Goal: Information Seeking & Learning: Learn about a topic

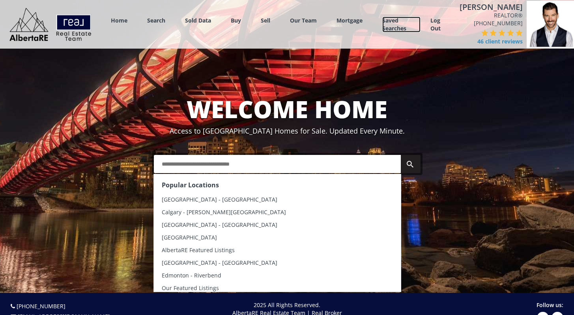
click at [401, 24] on link "Saved Searches" at bounding box center [401, 25] width 38 height 16
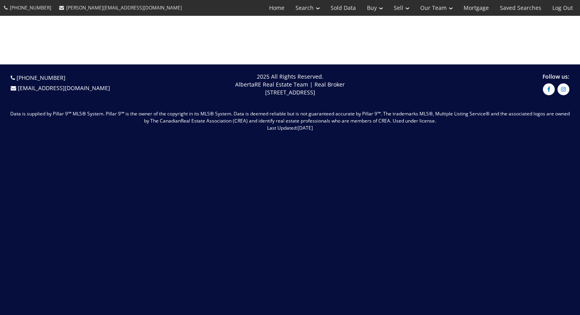
click at [401, 24] on div at bounding box center [290, 40] width 580 height 49
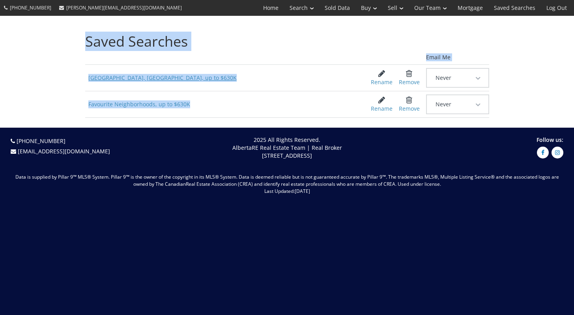
click at [177, 72] on span "Calgary, AB, up to $630K" at bounding box center [222, 78] width 274 height 14
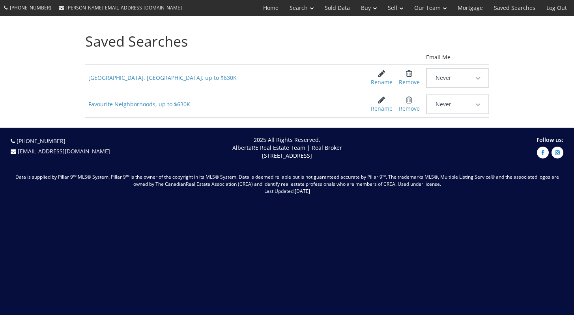
click at [146, 106] on span "Favourite Neighborhoods, up to $630K" at bounding box center [222, 104] width 274 height 14
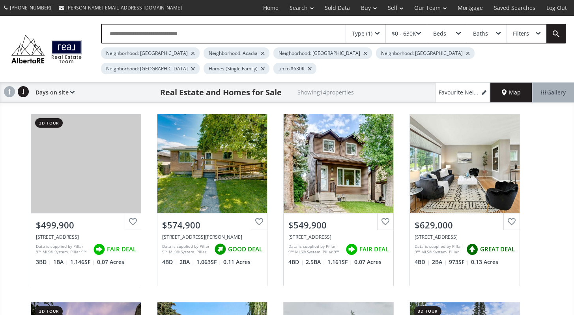
click at [519, 92] on span "Map" at bounding box center [511, 92] width 19 height 8
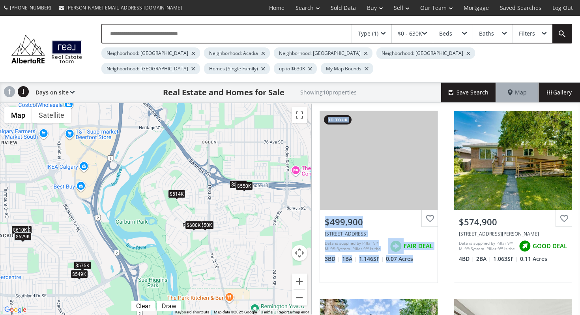
click at [190, 227] on div "$600K" at bounding box center [193, 225] width 17 height 8
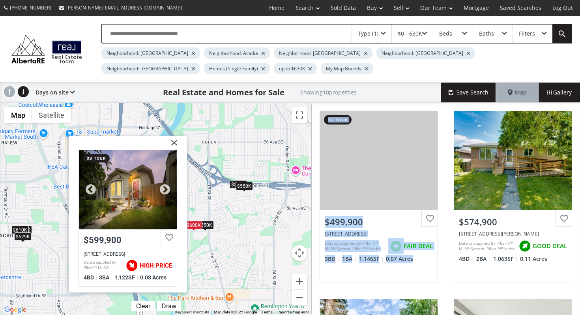
click at [117, 186] on div at bounding box center [128, 189] width 98 height 79
click at [178, 143] on img at bounding box center [171, 146] width 20 height 20
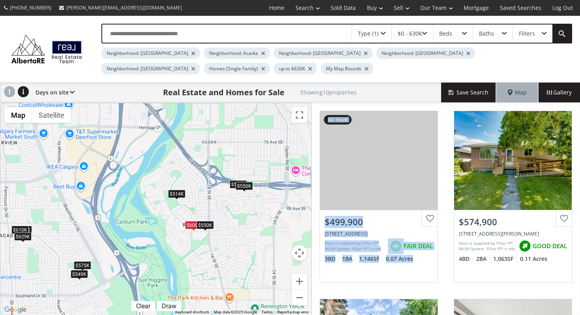
click at [212, 226] on div "$550K" at bounding box center [205, 225] width 17 height 8
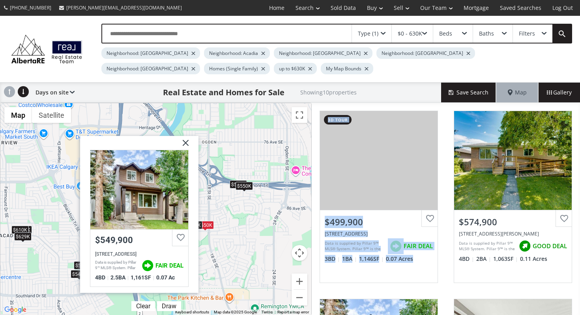
click at [182, 142] on img at bounding box center [183, 146] width 20 height 20
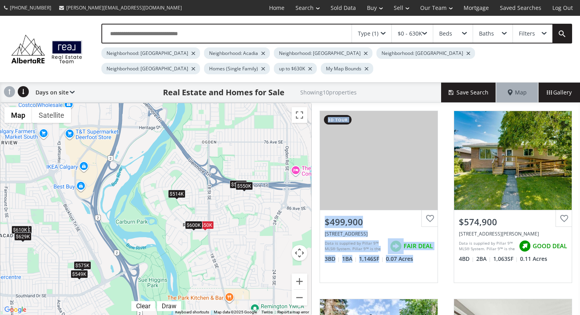
click at [179, 194] on div "$514K" at bounding box center [176, 193] width 17 height 8
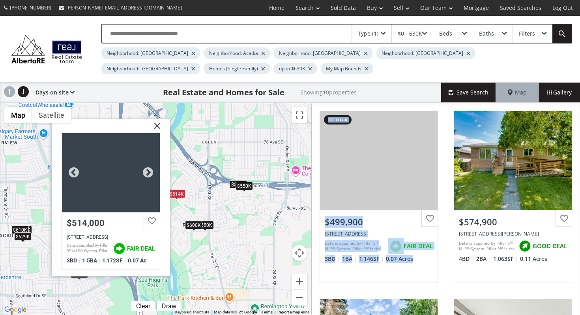
click at [123, 177] on div at bounding box center [111, 172] width 98 height 79
click at [156, 125] on img at bounding box center [154, 129] width 20 height 20
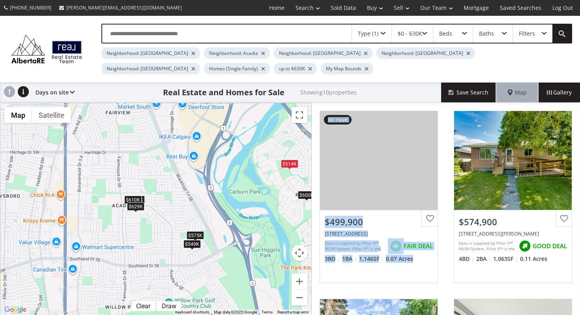
drag, startPoint x: 126, startPoint y: 206, endPoint x: 235, endPoint y: 176, distance: 112.8
click at [235, 176] on div "To navigate, press the arrow keys. $500K $575K $550K $629K $600K $549K $514K $5…" at bounding box center [155, 209] width 311 height 212
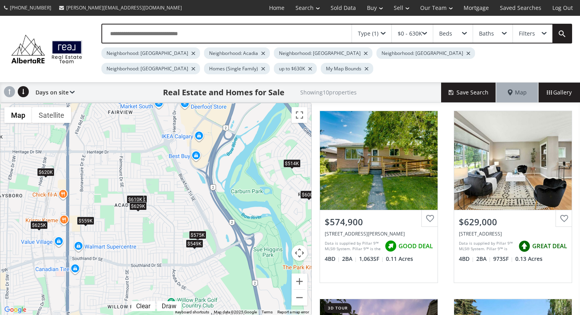
click at [140, 204] on div "$629K" at bounding box center [137, 206] width 17 height 8
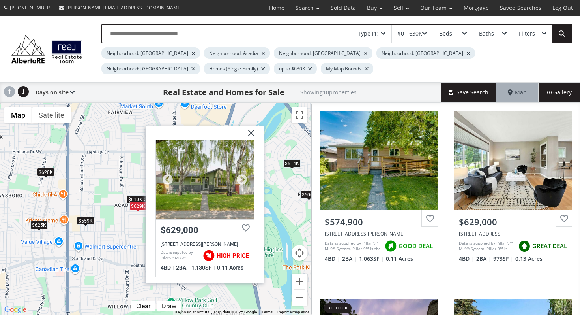
click at [186, 190] on div at bounding box center [205, 179] width 98 height 79
click at [88, 221] on div "$559K" at bounding box center [85, 220] width 17 height 8
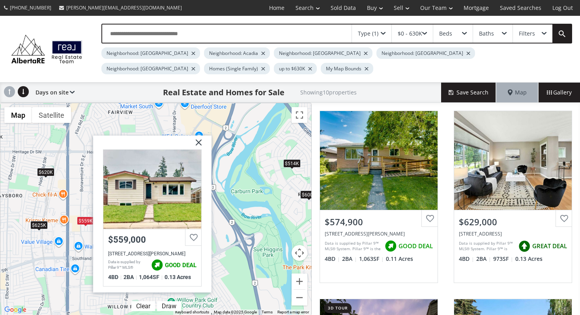
click at [37, 225] on div "$625K" at bounding box center [38, 225] width 17 height 8
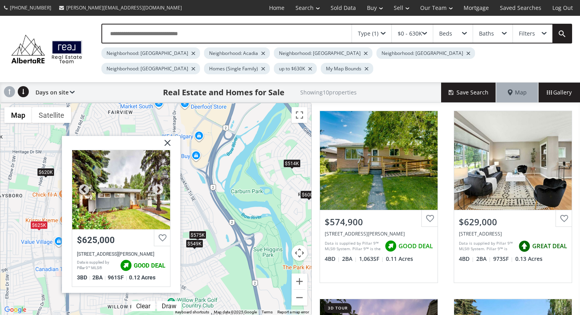
click at [120, 196] on div at bounding box center [121, 189] width 98 height 79
click at [45, 176] on span at bounding box center [45, 177] width 3 height 3
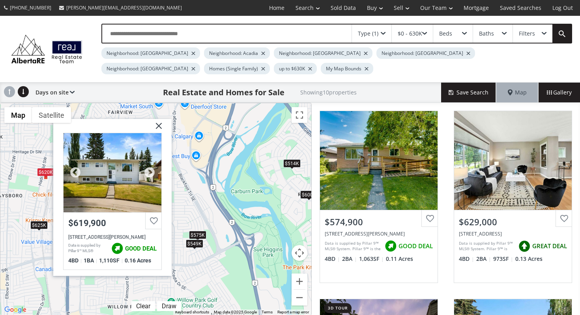
click at [105, 161] on div at bounding box center [113, 172] width 98 height 79
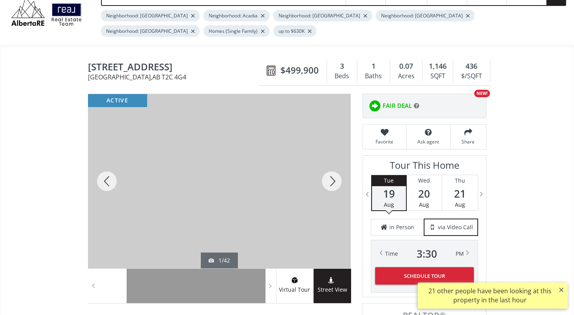
click at [240, 142] on div at bounding box center [219, 181] width 263 height 174
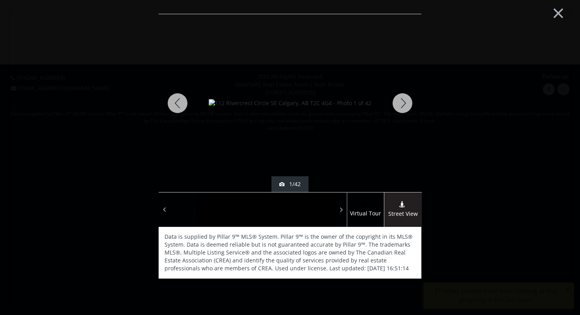
click at [403, 111] on div at bounding box center [403, 103] width 38 height 178
click at [403, 108] on div at bounding box center [403, 103] width 38 height 178
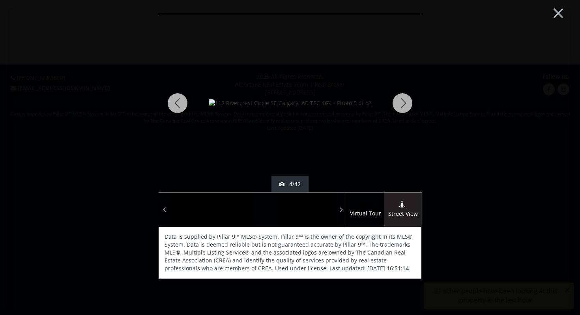
click at [403, 108] on div at bounding box center [403, 103] width 38 height 178
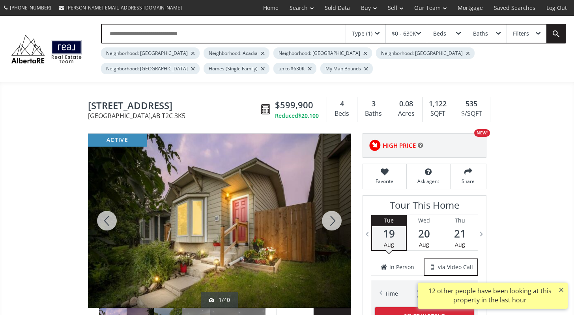
scroll to position [78, 0]
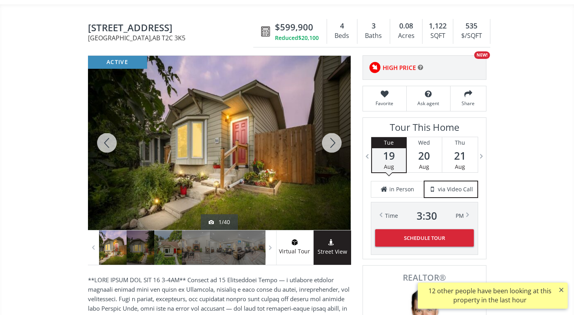
click at [415, 68] on span "HIGH PRICE" at bounding box center [399, 68] width 33 height 8
click at [418, 66] on icon at bounding box center [421, 67] width 6 height 6
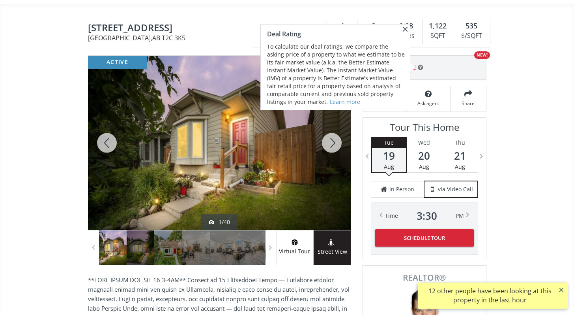
click at [406, 27] on span at bounding box center [405, 28] width 9 height 9
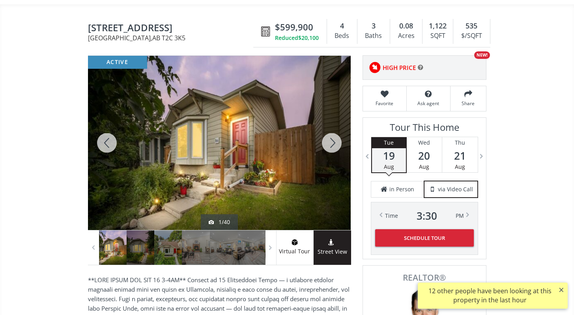
click at [227, 123] on div at bounding box center [219, 143] width 263 height 174
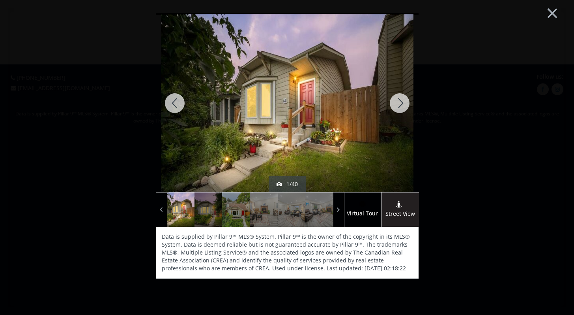
scroll to position [0, 0]
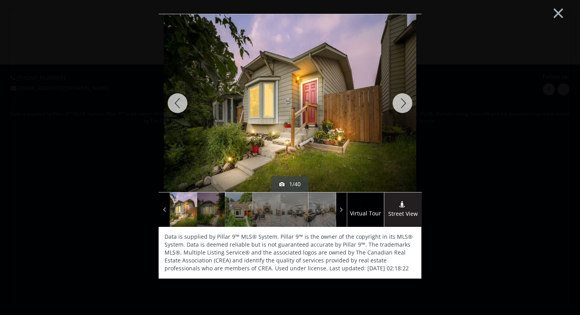
click at [412, 111] on div at bounding box center [403, 103] width 38 height 178
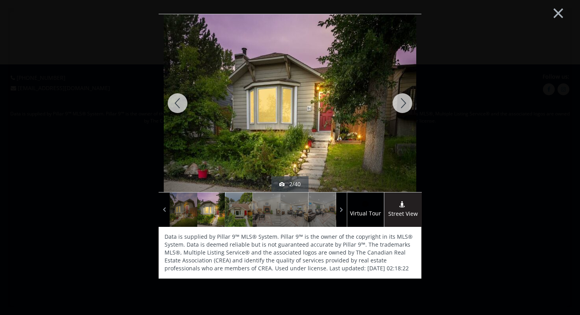
click at [407, 105] on div at bounding box center [403, 103] width 38 height 178
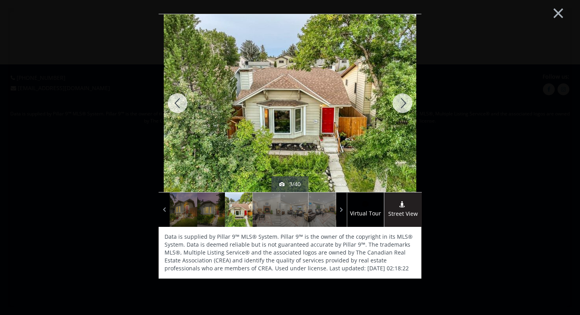
click at [407, 105] on div at bounding box center [403, 103] width 38 height 178
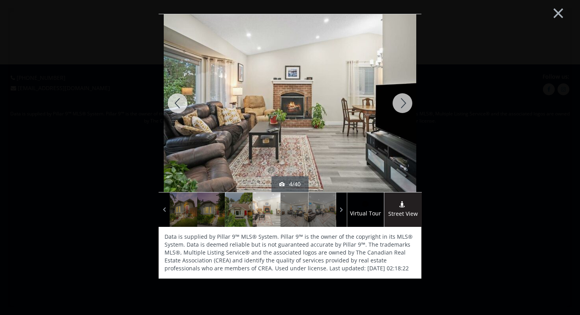
click at [407, 105] on div at bounding box center [403, 103] width 38 height 178
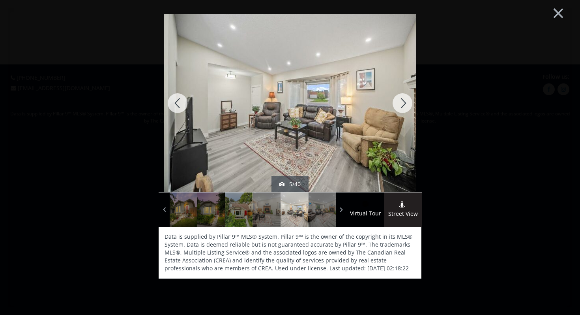
click at [407, 105] on div at bounding box center [403, 103] width 38 height 178
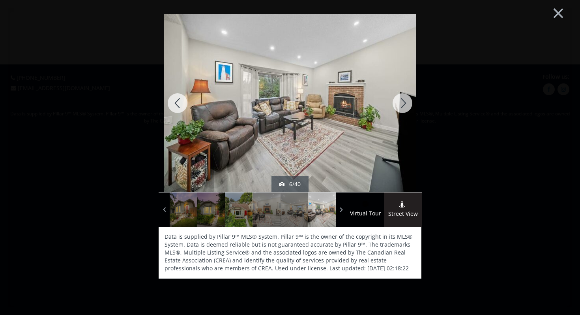
click at [407, 105] on div at bounding box center [403, 103] width 38 height 178
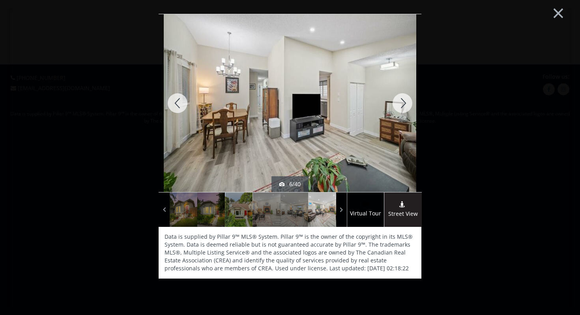
click at [407, 105] on div at bounding box center [403, 103] width 38 height 178
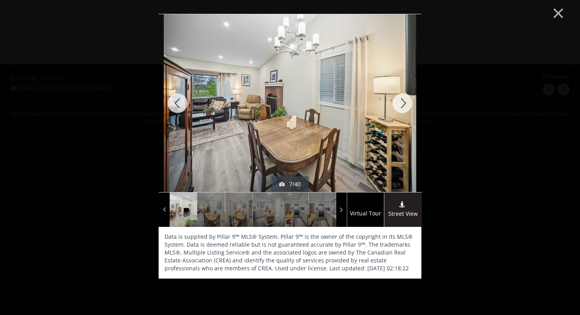
click at [407, 105] on div at bounding box center [403, 103] width 38 height 178
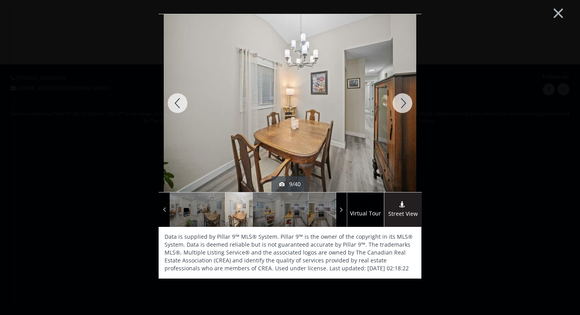
click at [407, 105] on div at bounding box center [403, 103] width 38 height 178
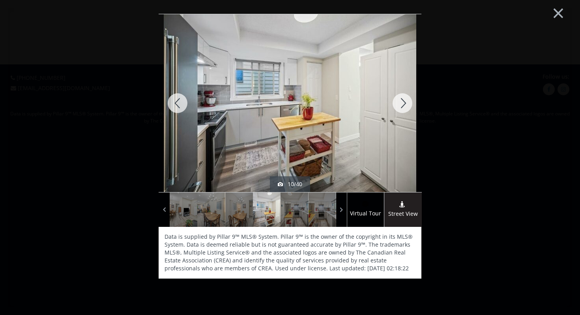
click at [407, 105] on div at bounding box center [403, 103] width 38 height 178
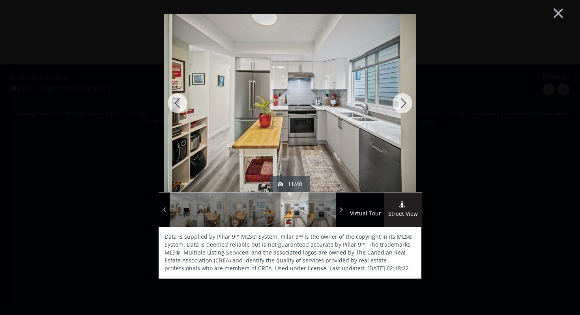
click at [407, 105] on div at bounding box center [403, 103] width 38 height 178
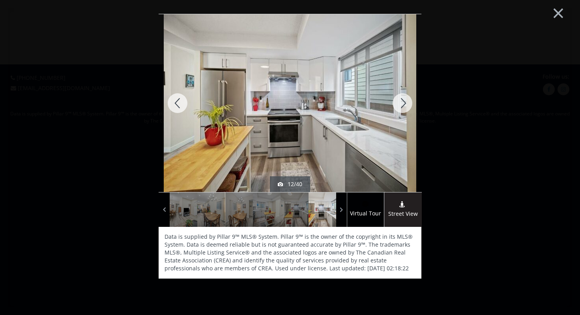
click at [407, 105] on div at bounding box center [403, 103] width 38 height 178
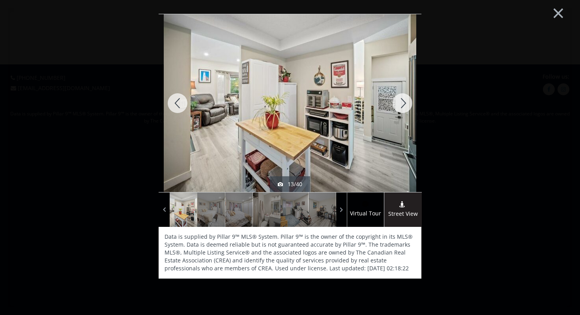
click at [407, 105] on div at bounding box center [403, 103] width 38 height 178
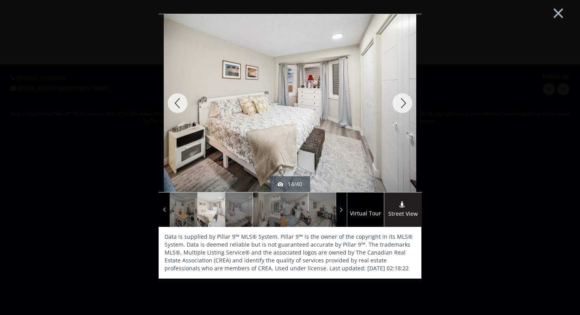
click at [407, 105] on div at bounding box center [403, 103] width 38 height 178
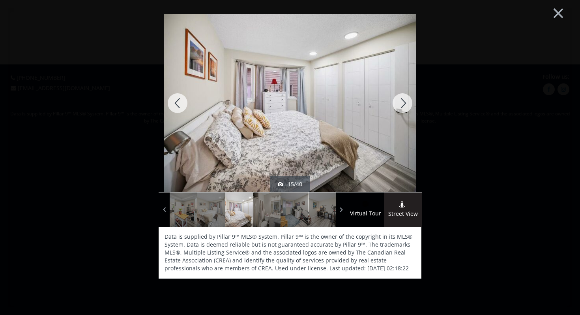
click at [407, 105] on div at bounding box center [403, 103] width 38 height 178
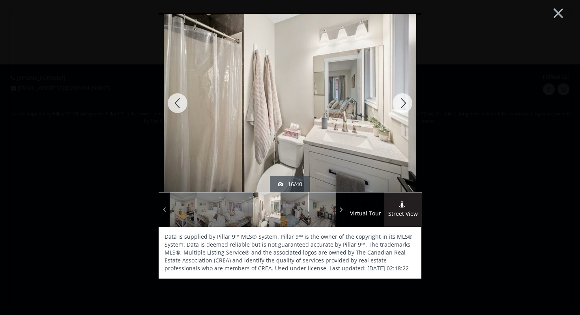
click at [407, 105] on div at bounding box center [403, 103] width 38 height 178
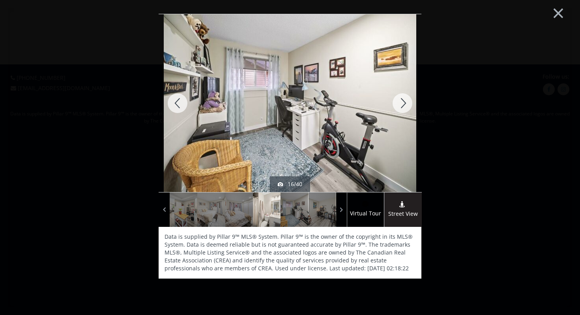
click at [407, 105] on div at bounding box center [403, 103] width 38 height 178
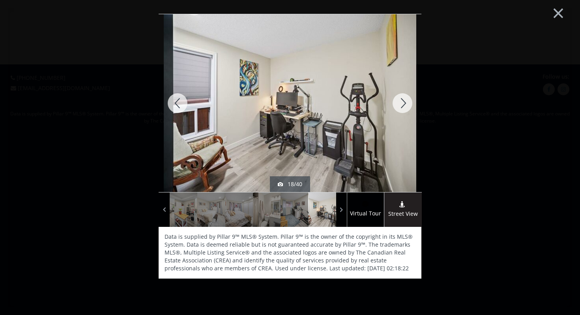
click at [407, 105] on div at bounding box center [403, 103] width 38 height 178
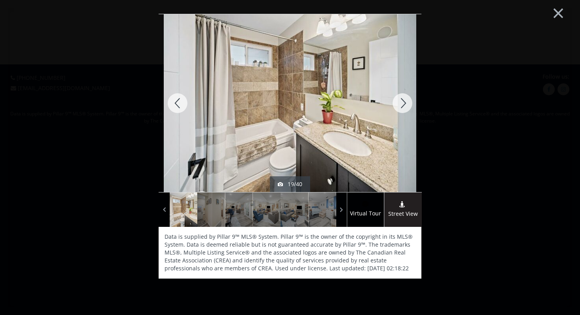
click at [407, 105] on div at bounding box center [403, 103] width 38 height 178
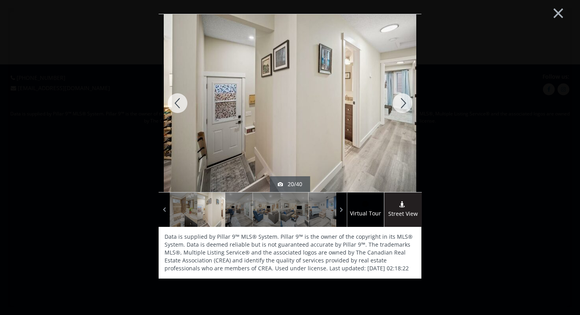
click at [407, 105] on div at bounding box center [403, 103] width 38 height 178
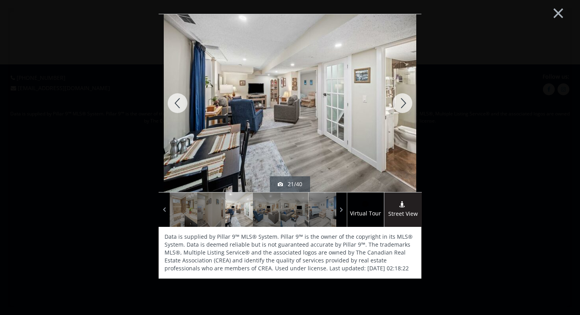
click at [407, 105] on div at bounding box center [403, 103] width 38 height 178
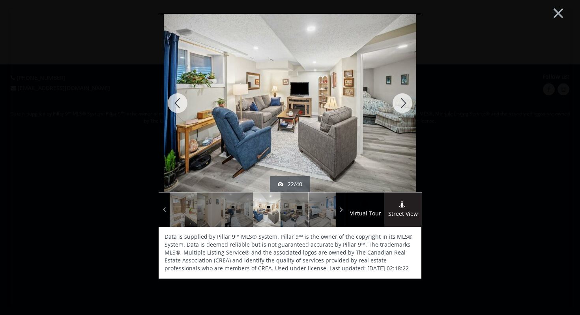
click at [407, 105] on div at bounding box center [403, 103] width 38 height 178
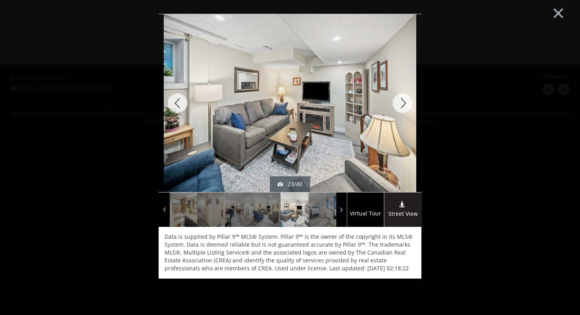
click at [407, 105] on div at bounding box center [403, 103] width 38 height 178
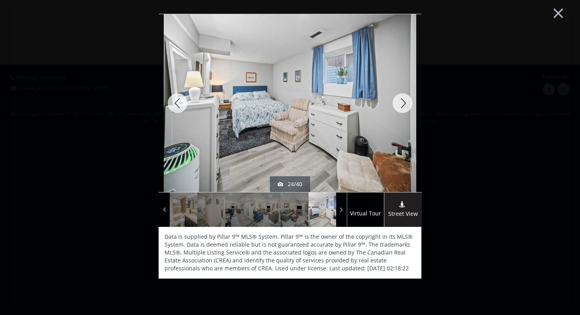
click at [407, 105] on div at bounding box center [403, 103] width 38 height 178
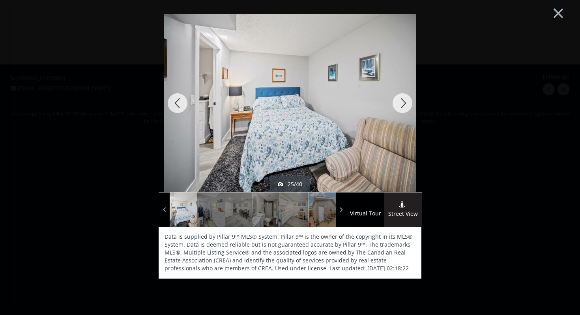
click at [407, 105] on div at bounding box center [403, 103] width 38 height 178
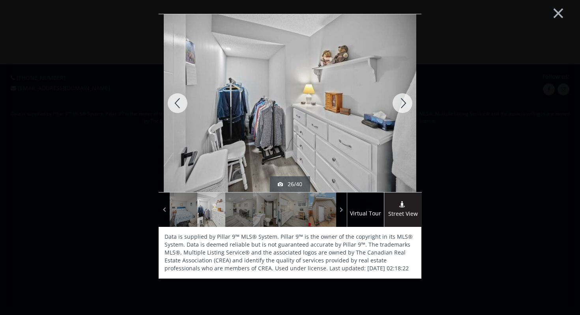
click at [407, 105] on div at bounding box center [403, 103] width 38 height 178
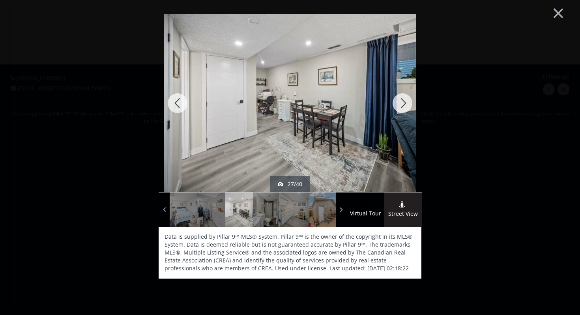
click at [407, 105] on div at bounding box center [403, 103] width 38 height 178
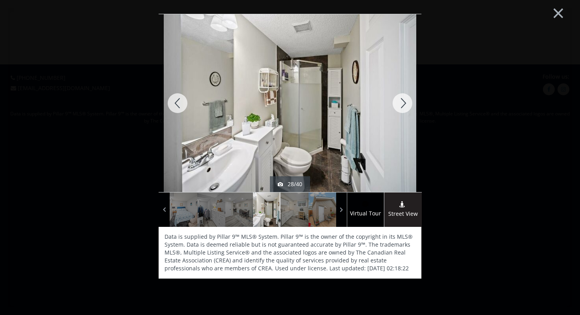
click at [407, 105] on div at bounding box center [403, 103] width 38 height 178
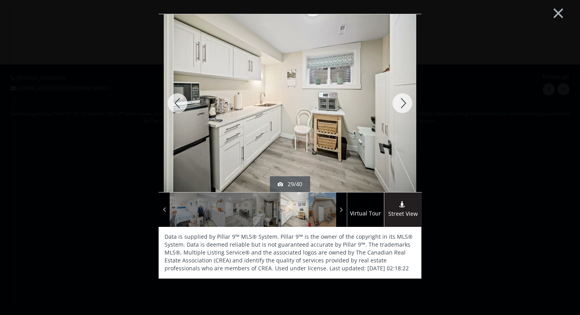
click at [407, 105] on div at bounding box center [403, 103] width 38 height 178
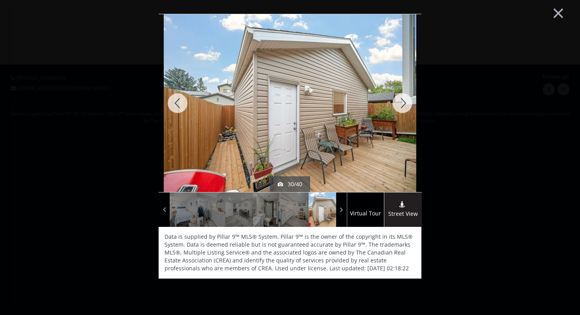
click at [407, 105] on div at bounding box center [403, 103] width 38 height 178
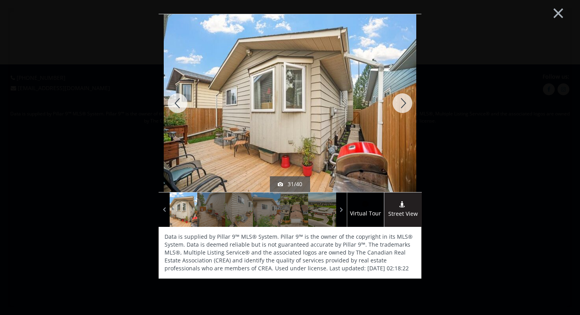
click at [407, 105] on div at bounding box center [403, 103] width 38 height 178
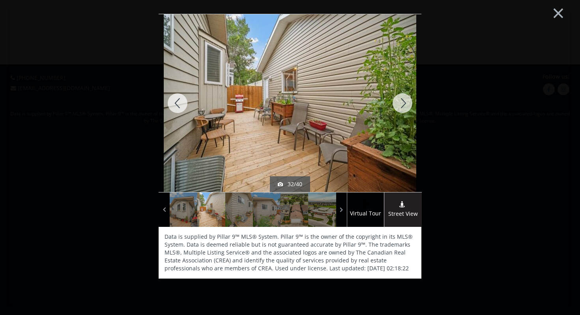
click at [407, 105] on div at bounding box center [403, 103] width 38 height 178
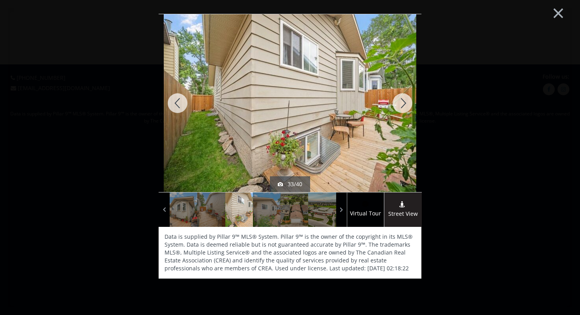
click at [407, 105] on div at bounding box center [403, 103] width 38 height 178
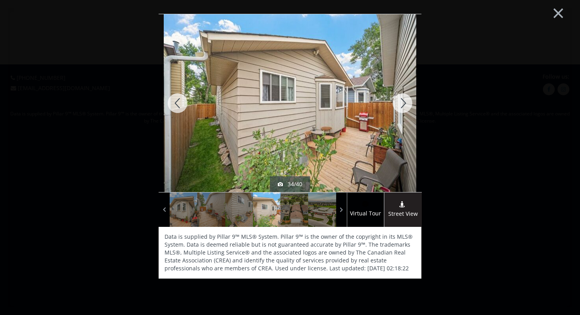
click at [407, 105] on div at bounding box center [403, 103] width 38 height 178
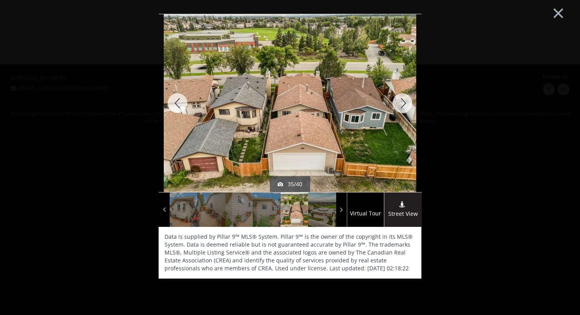
click at [407, 105] on div at bounding box center [403, 103] width 38 height 178
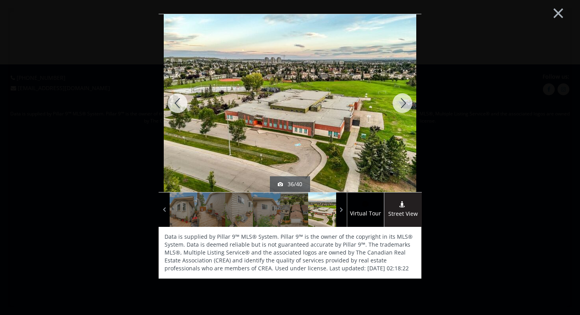
click at [177, 102] on div at bounding box center [178, 103] width 38 height 178
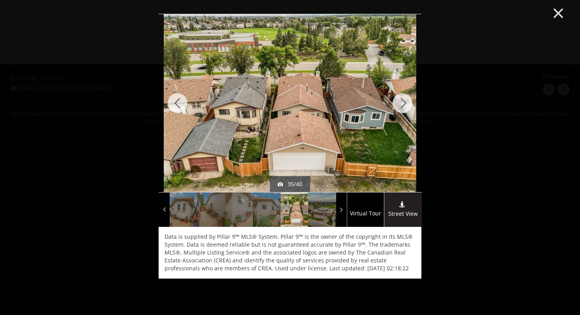
click at [562, 13] on button "×" at bounding box center [558, 12] width 43 height 32
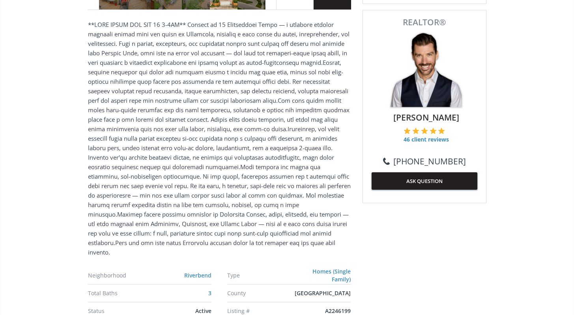
scroll to position [468, 0]
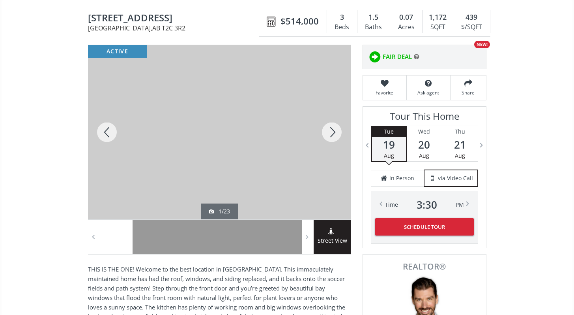
scroll to position [127, 0]
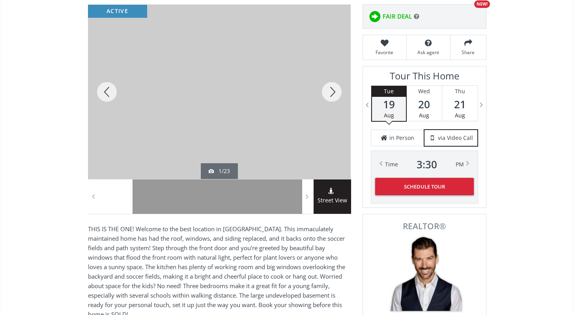
click at [233, 158] on div at bounding box center [219, 92] width 263 height 174
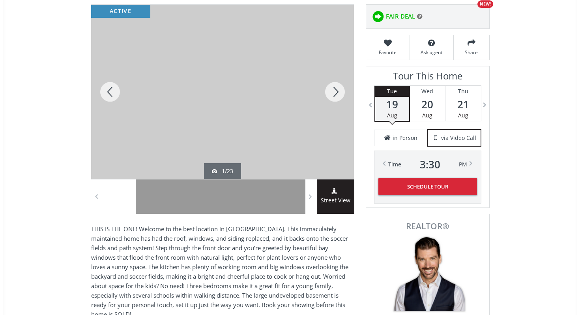
scroll to position [0, 0]
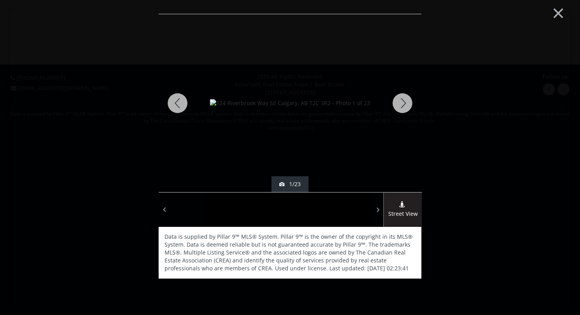
click at [394, 104] on div at bounding box center [403, 103] width 38 height 178
click at [396, 105] on div at bounding box center [403, 103] width 38 height 178
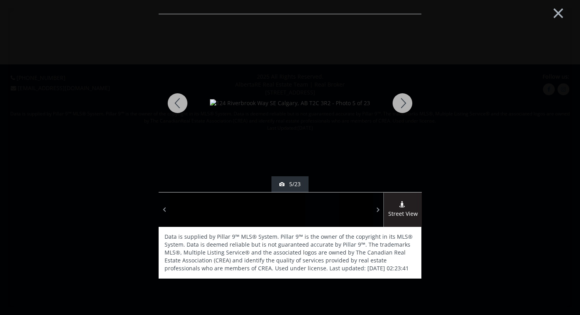
click at [396, 105] on div at bounding box center [403, 103] width 38 height 178
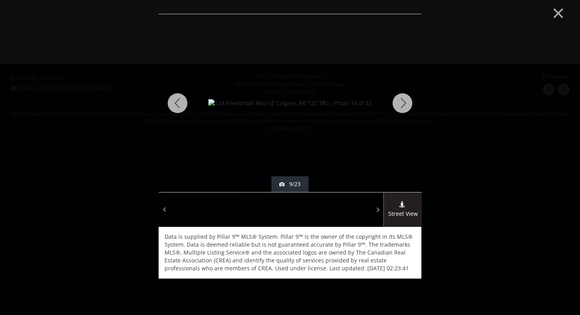
click at [396, 105] on div at bounding box center [403, 103] width 38 height 178
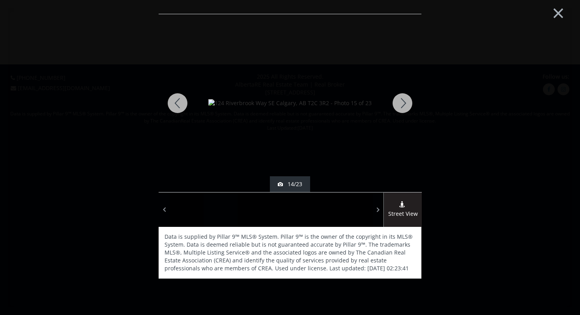
click at [396, 105] on div at bounding box center [403, 103] width 38 height 178
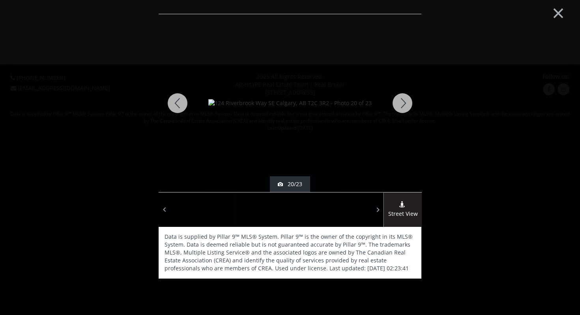
click at [396, 105] on div at bounding box center [403, 103] width 38 height 178
click at [178, 101] on div at bounding box center [178, 103] width 38 height 178
click at [407, 103] on div at bounding box center [403, 103] width 38 height 178
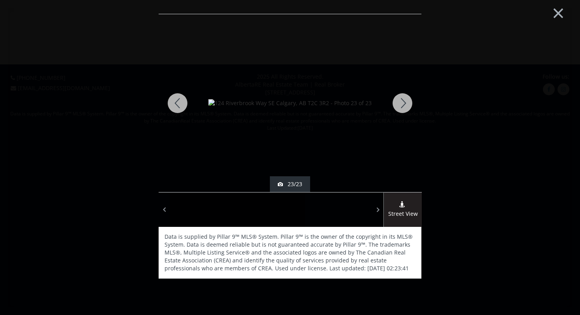
click at [407, 103] on div at bounding box center [403, 103] width 38 height 178
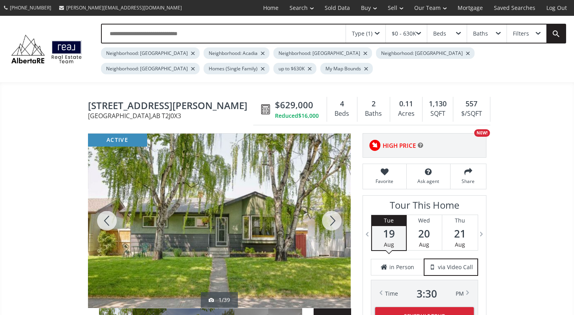
scroll to position [97, 0]
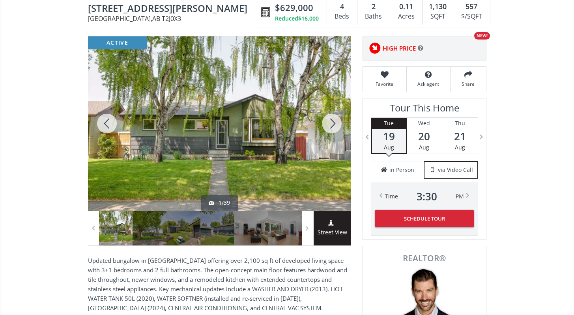
click at [256, 114] on div at bounding box center [219, 123] width 263 height 174
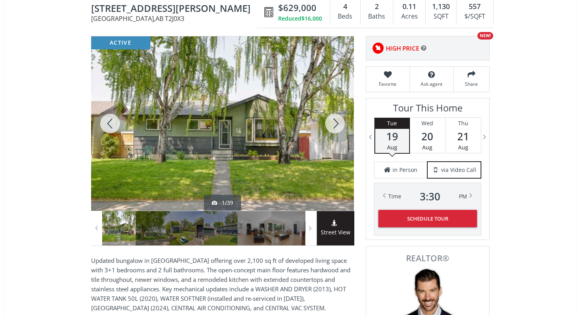
scroll to position [0, 0]
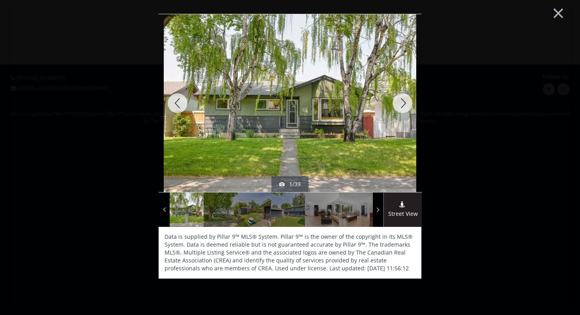
click at [402, 102] on div at bounding box center [403, 103] width 38 height 178
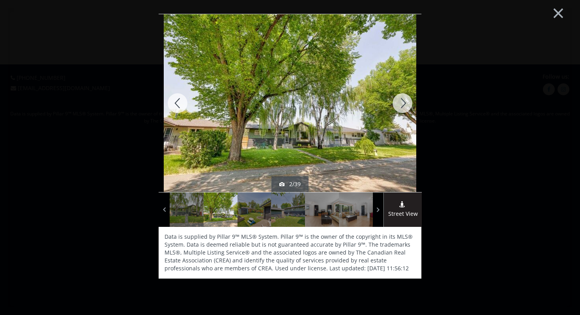
click at [402, 102] on div at bounding box center [403, 103] width 38 height 178
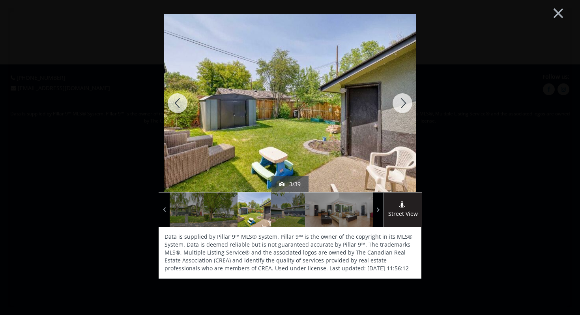
click at [402, 102] on div at bounding box center [403, 103] width 38 height 178
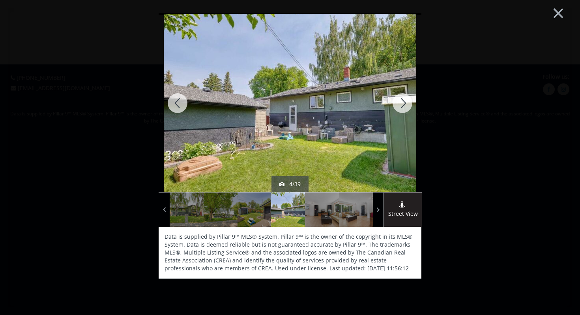
click at [402, 102] on div at bounding box center [403, 103] width 38 height 178
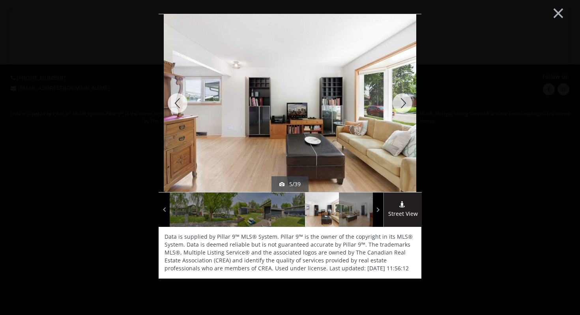
click at [402, 102] on div at bounding box center [403, 103] width 38 height 178
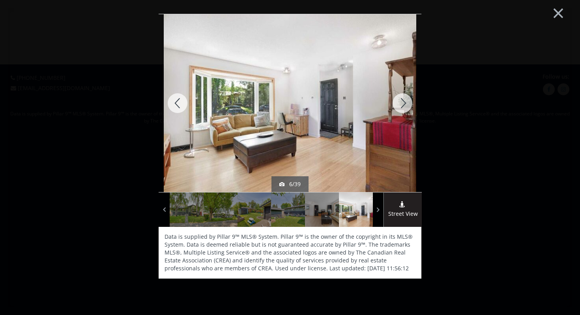
click at [402, 102] on div at bounding box center [403, 103] width 38 height 178
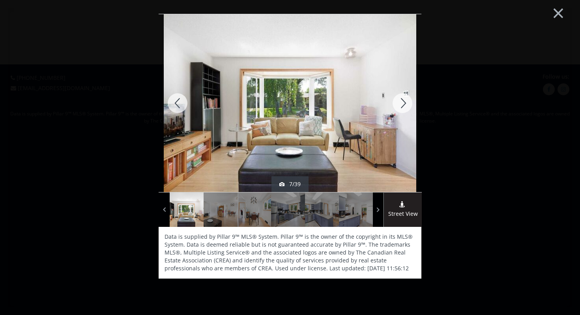
click at [402, 102] on div at bounding box center [403, 103] width 38 height 178
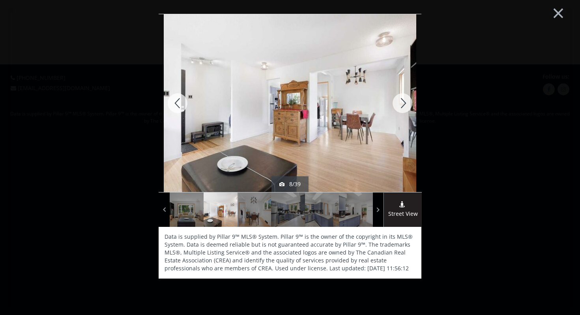
click at [402, 102] on div at bounding box center [403, 103] width 38 height 178
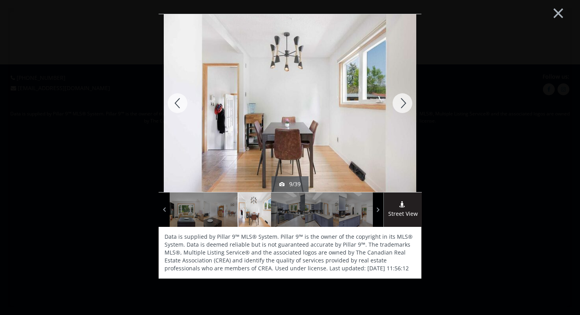
click at [402, 102] on div at bounding box center [403, 103] width 38 height 178
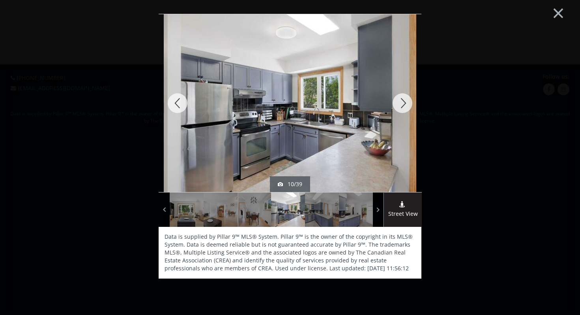
click at [402, 99] on div at bounding box center [403, 103] width 38 height 178
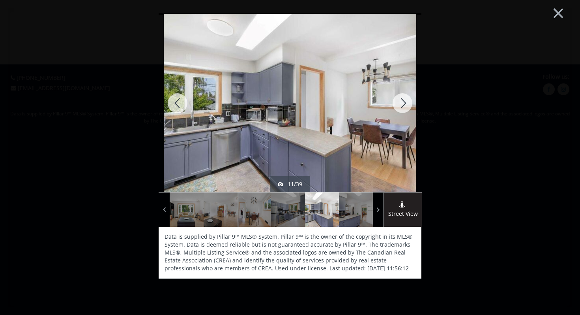
click at [402, 99] on div at bounding box center [403, 103] width 38 height 178
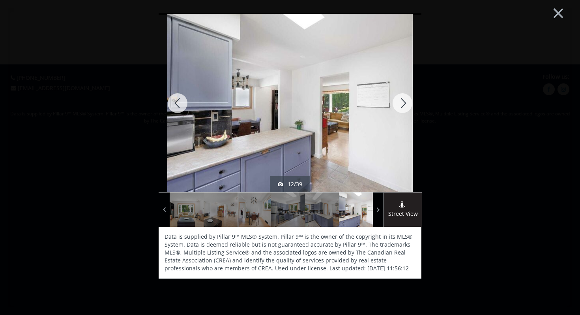
click at [402, 99] on div at bounding box center [403, 103] width 38 height 178
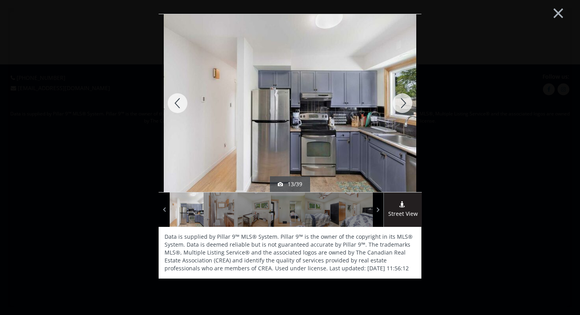
click at [402, 99] on div at bounding box center [403, 103] width 38 height 178
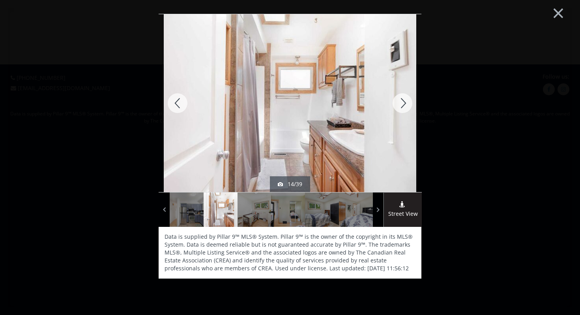
click at [402, 99] on div at bounding box center [403, 103] width 38 height 178
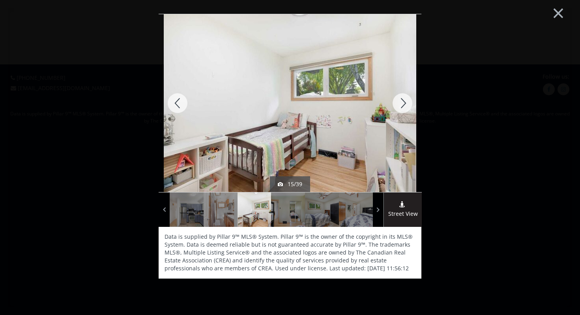
click at [402, 99] on div at bounding box center [403, 103] width 38 height 178
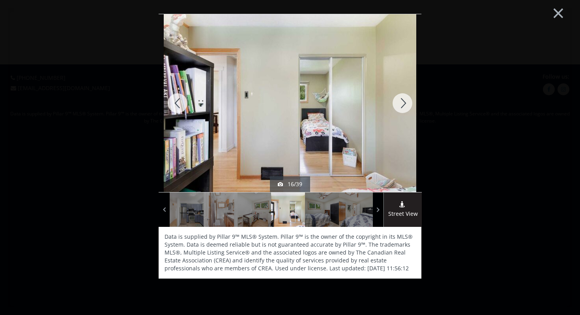
click at [402, 99] on div at bounding box center [403, 103] width 38 height 178
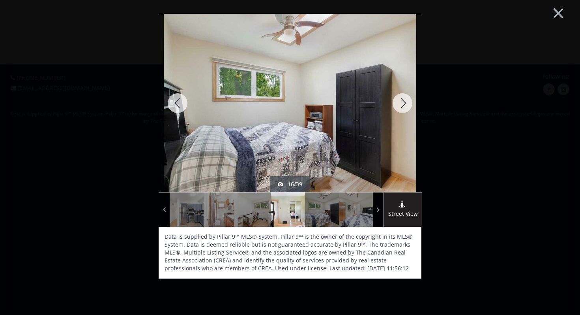
click at [402, 99] on div at bounding box center [403, 103] width 38 height 178
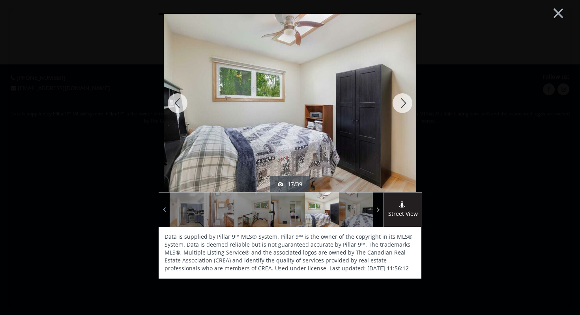
click at [402, 99] on div at bounding box center [403, 103] width 38 height 178
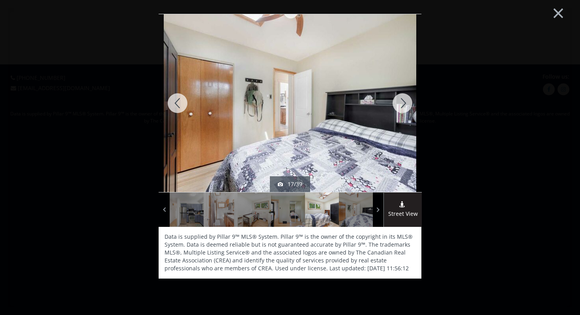
click at [402, 99] on div at bounding box center [403, 103] width 38 height 178
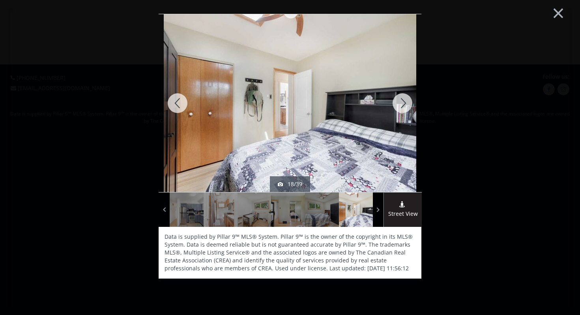
click at [394, 105] on div at bounding box center [403, 103] width 38 height 178
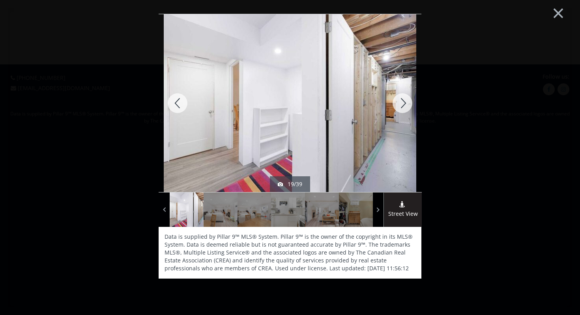
click at [394, 105] on div at bounding box center [403, 103] width 38 height 178
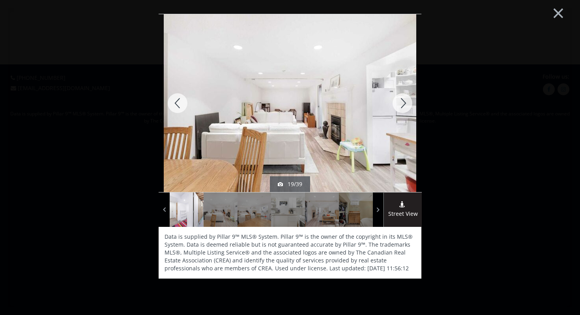
click at [394, 105] on div at bounding box center [403, 103] width 38 height 178
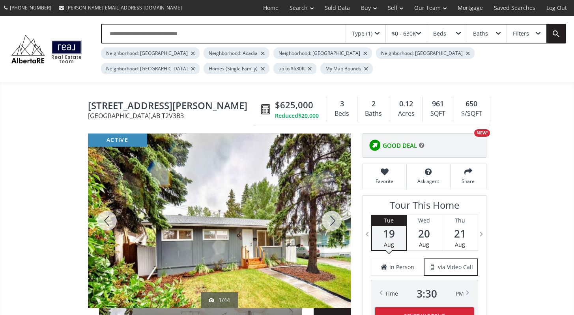
scroll to position [23, 0]
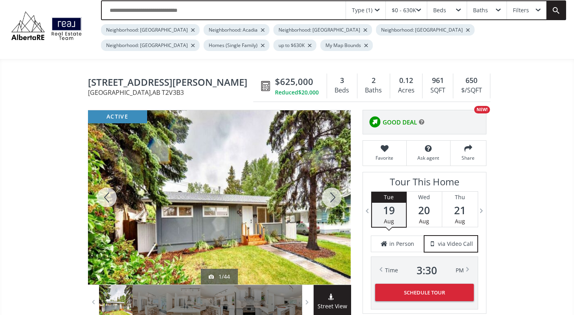
click at [251, 154] on div at bounding box center [219, 197] width 263 height 174
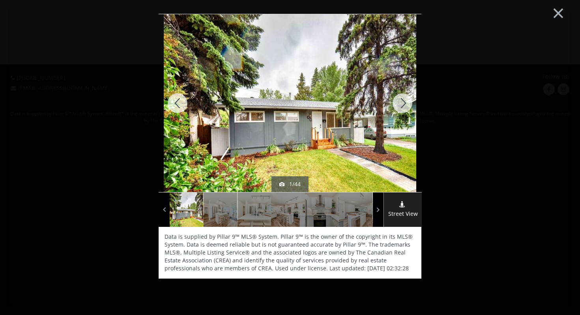
click at [402, 106] on div at bounding box center [403, 103] width 38 height 178
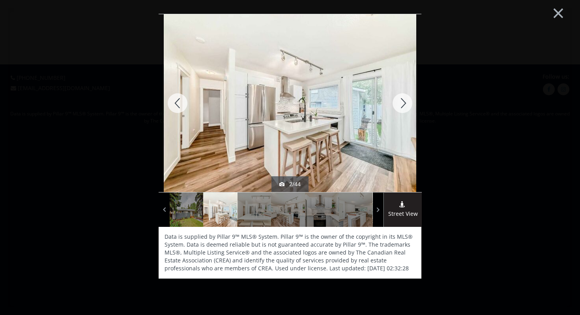
click at [402, 106] on div at bounding box center [403, 103] width 38 height 178
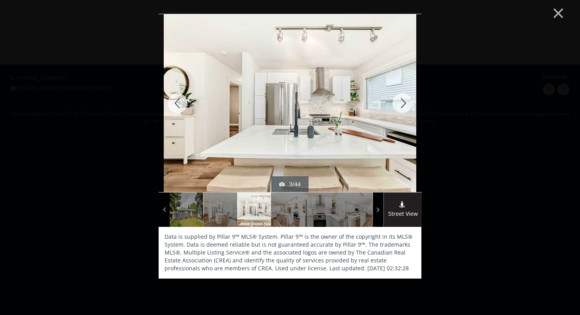
click at [402, 106] on div at bounding box center [403, 103] width 38 height 178
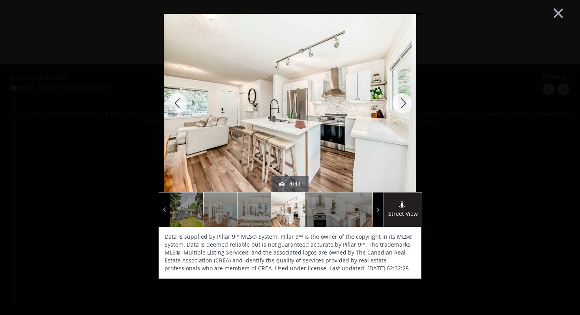
click at [402, 106] on div at bounding box center [403, 103] width 38 height 178
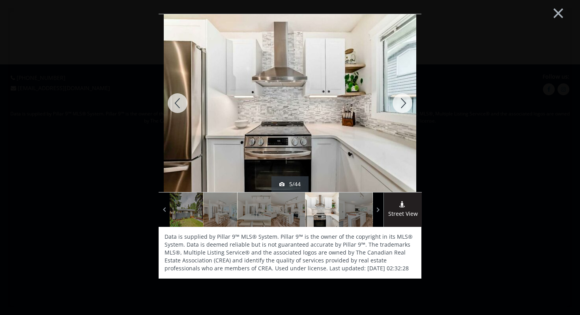
click at [402, 106] on div at bounding box center [403, 103] width 38 height 178
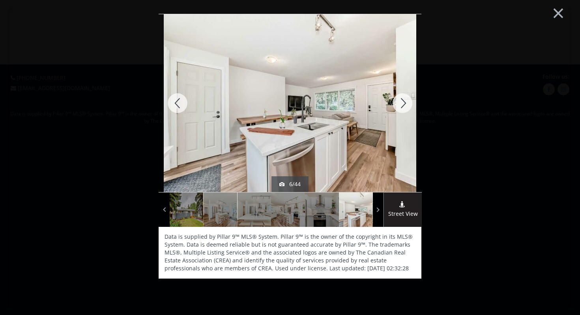
click at [402, 106] on div at bounding box center [403, 103] width 38 height 178
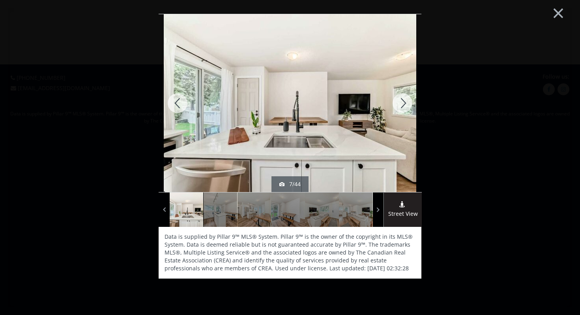
click at [402, 106] on div at bounding box center [403, 103] width 38 height 178
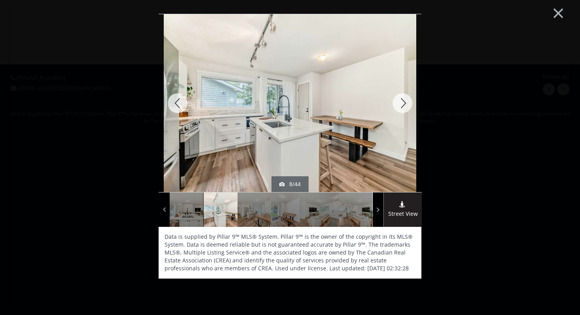
click at [402, 106] on div at bounding box center [403, 103] width 38 height 178
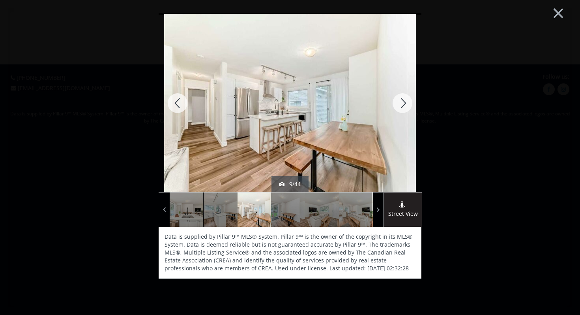
click at [402, 106] on div at bounding box center [403, 103] width 38 height 178
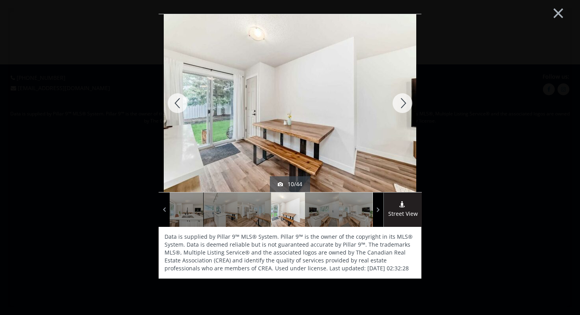
click at [402, 106] on div at bounding box center [403, 103] width 38 height 178
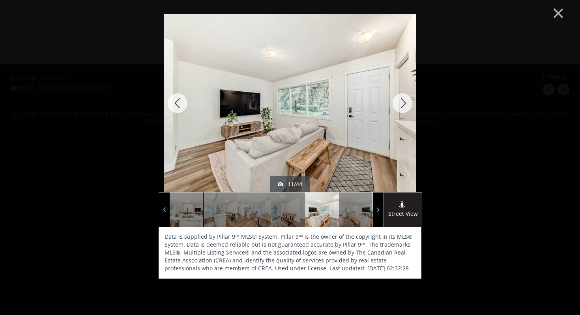
click at [402, 106] on div at bounding box center [403, 103] width 38 height 178
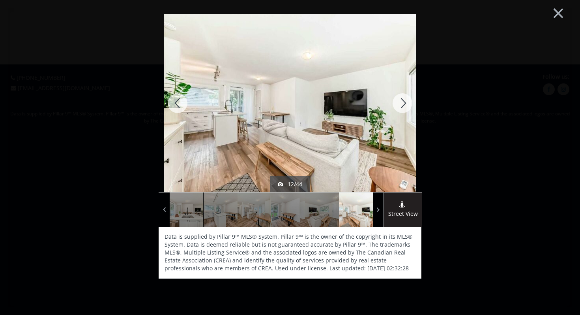
click at [402, 106] on div at bounding box center [403, 103] width 38 height 178
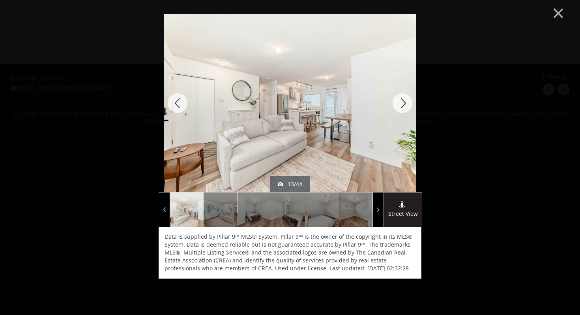
click at [402, 106] on div at bounding box center [403, 103] width 38 height 178
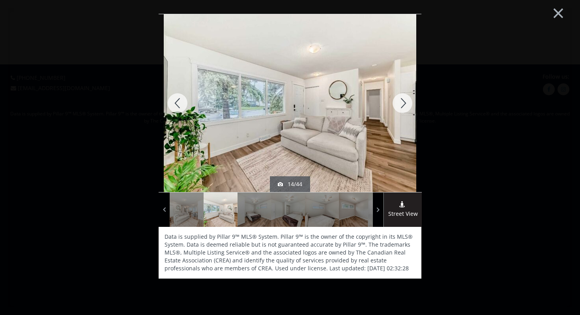
click at [402, 106] on div at bounding box center [403, 103] width 38 height 178
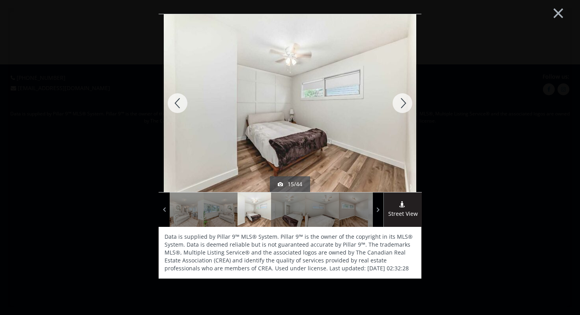
click at [408, 101] on div at bounding box center [403, 103] width 38 height 178
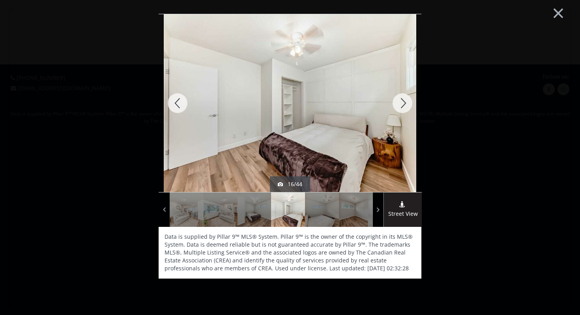
click at [406, 101] on div at bounding box center [403, 103] width 38 height 178
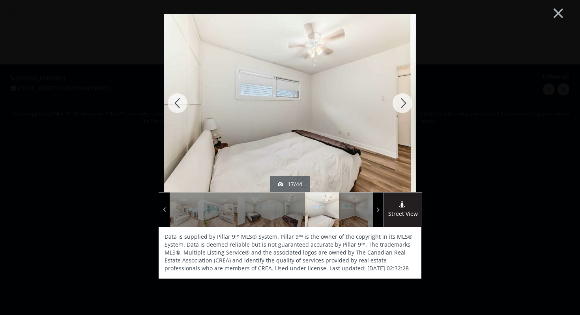
click at [406, 101] on div at bounding box center [403, 103] width 38 height 178
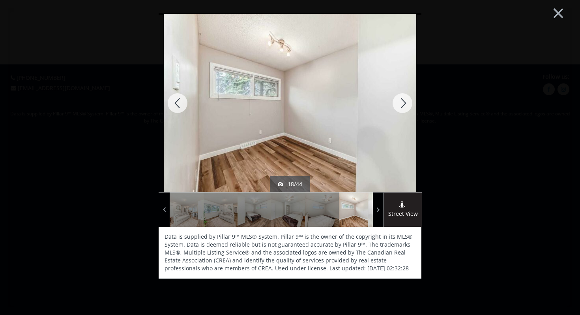
click at [406, 101] on div at bounding box center [403, 103] width 38 height 178
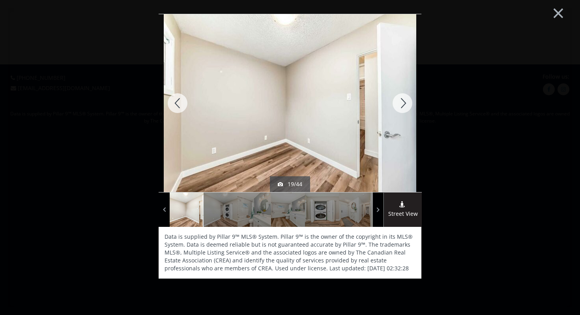
click at [406, 101] on div at bounding box center [403, 103] width 38 height 178
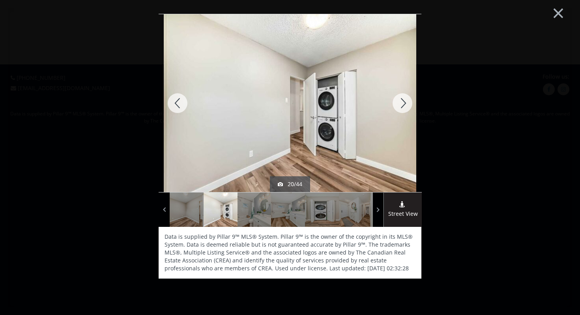
click at [406, 101] on div at bounding box center [403, 103] width 38 height 178
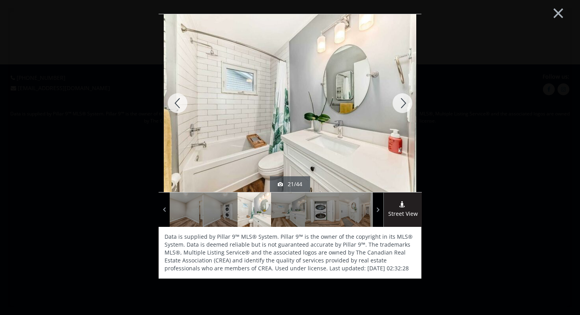
click at [406, 102] on div at bounding box center [403, 103] width 38 height 178
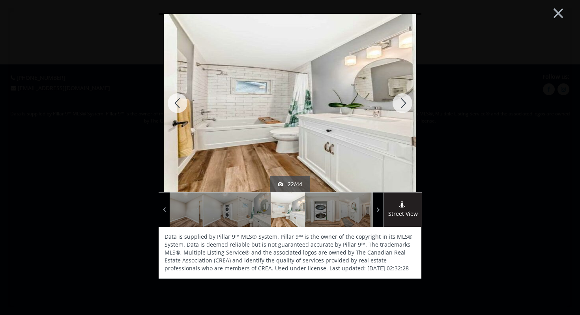
click at [406, 102] on div at bounding box center [403, 103] width 38 height 178
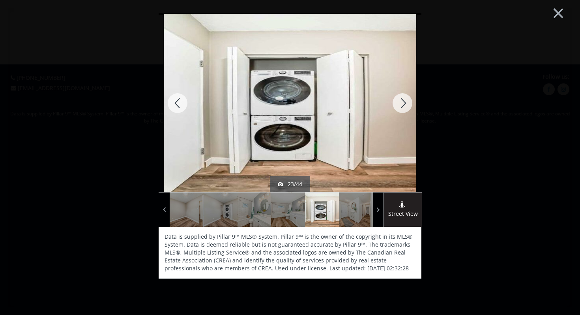
click at [406, 102] on div at bounding box center [403, 103] width 38 height 178
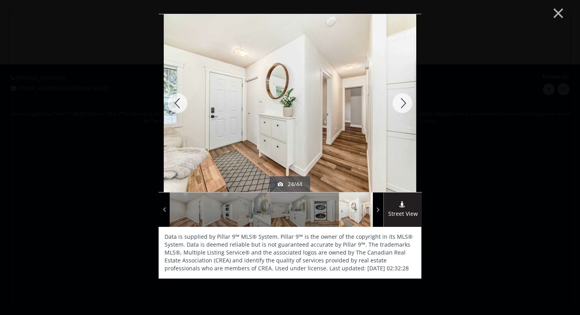
click at [406, 102] on div at bounding box center [403, 103] width 38 height 178
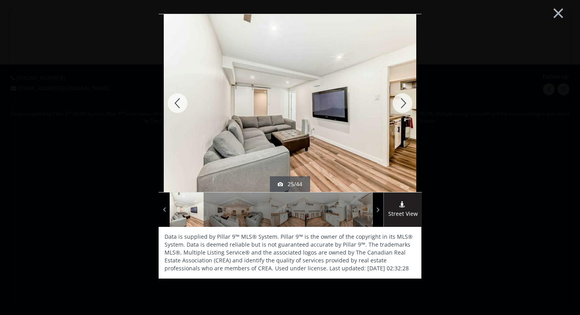
click at [406, 102] on div at bounding box center [403, 103] width 38 height 178
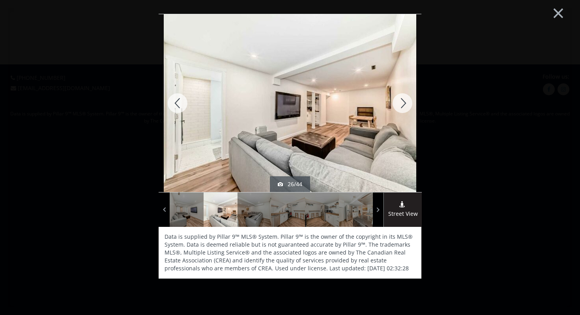
click at [406, 102] on div at bounding box center [403, 103] width 38 height 178
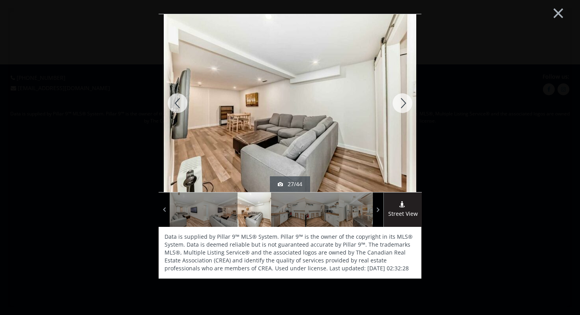
click at [406, 102] on div at bounding box center [403, 103] width 38 height 178
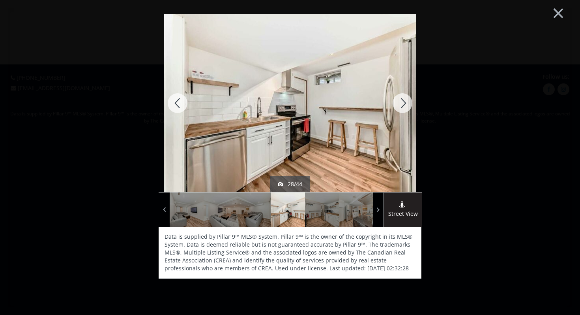
click at [406, 102] on div at bounding box center [403, 103] width 38 height 178
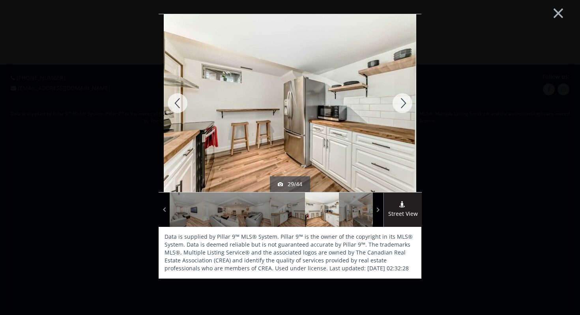
click at [406, 102] on div at bounding box center [403, 103] width 38 height 178
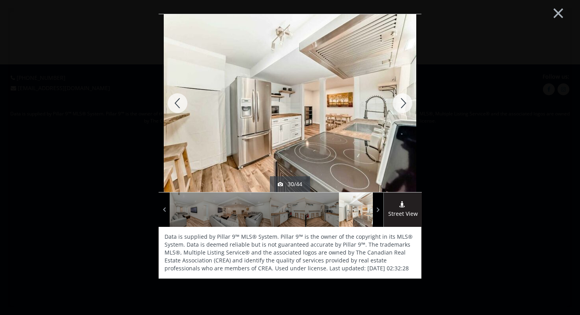
click at [406, 102] on div at bounding box center [403, 103] width 38 height 178
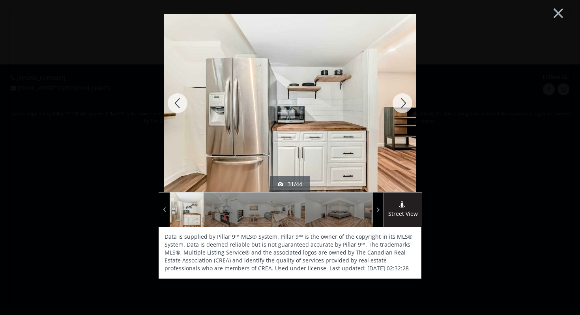
click at [406, 102] on div at bounding box center [403, 103] width 38 height 178
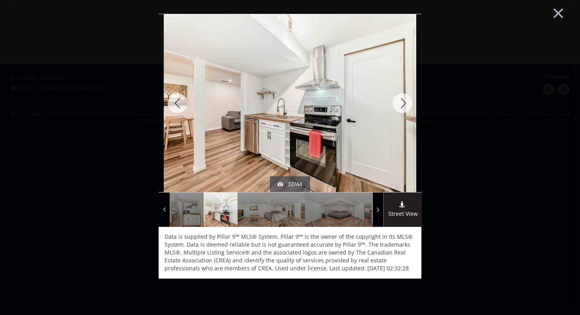
click at [406, 102] on div at bounding box center [403, 103] width 38 height 178
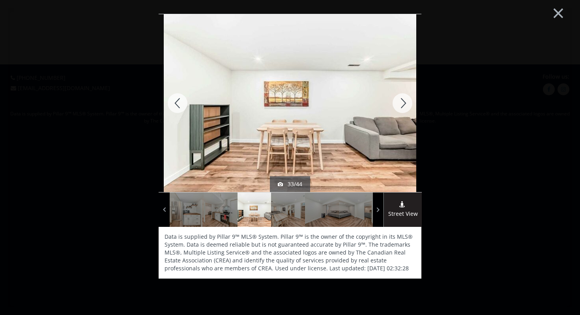
click at [406, 102] on div at bounding box center [403, 103] width 38 height 178
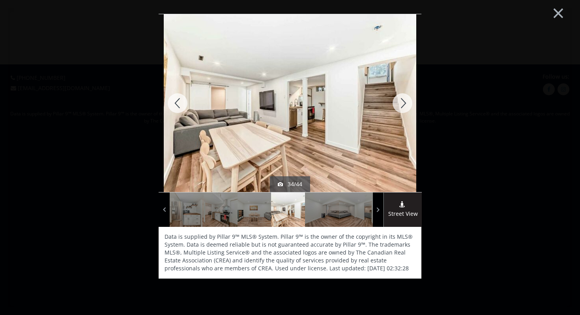
click at [406, 102] on div at bounding box center [403, 103] width 38 height 178
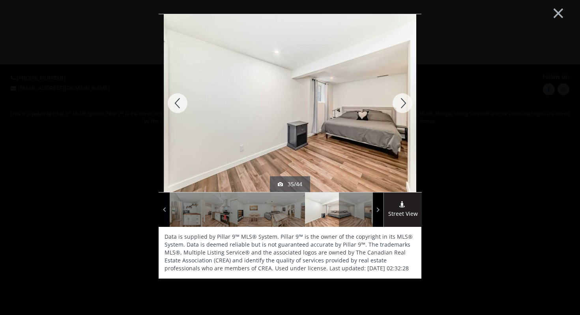
click at [182, 103] on div at bounding box center [178, 103] width 38 height 178
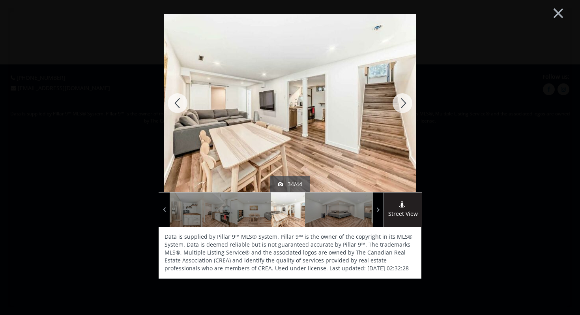
click at [404, 103] on div at bounding box center [403, 103] width 38 height 178
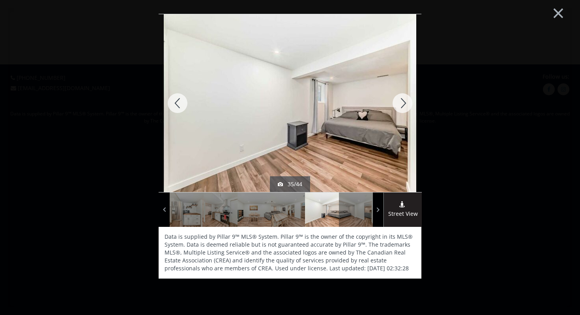
click at [404, 103] on div at bounding box center [403, 103] width 38 height 178
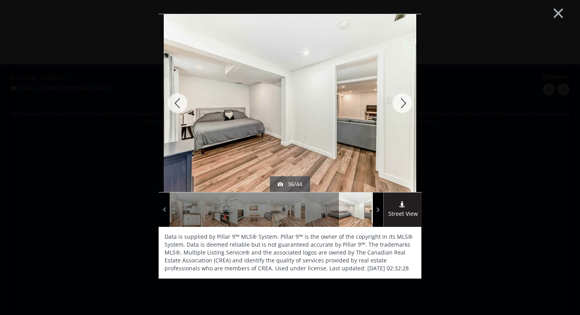
click at [404, 103] on div at bounding box center [403, 103] width 38 height 178
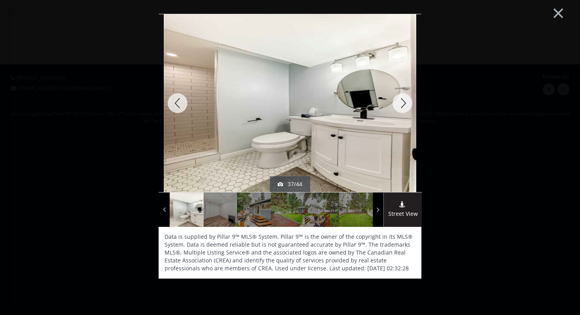
click at [404, 103] on div at bounding box center [403, 103] width 38 height 178
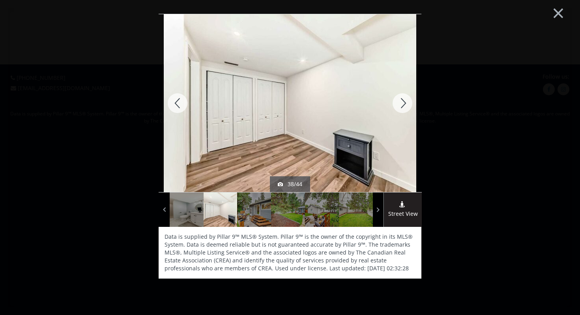
click at [404, 103] on div at bounding box center [403, 103] width 38 height 178
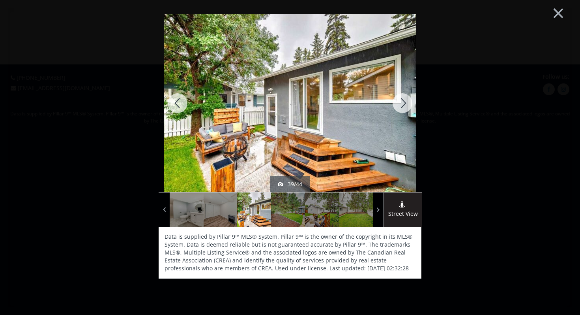
click at [404, 103] on div at bounding box center [403, 103] width 38 height 178
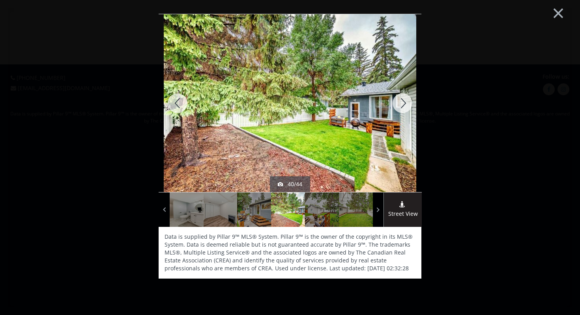
click at [404, 103] on div at bounding box center [403, 103] width 38 height 178
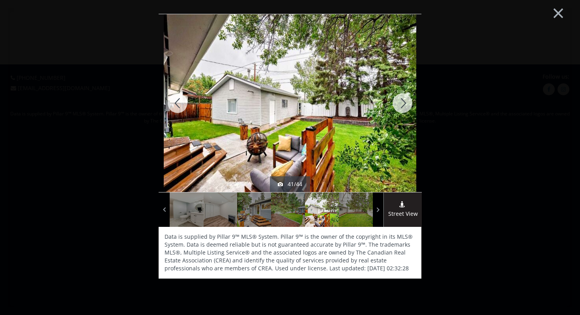
click at [404, 103] on div at bounding box center [403, 103] width 38 height 178
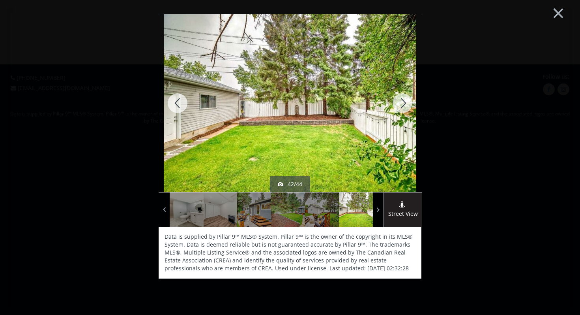
click at [404, 103] on div at bounding box center [403, 103] width 38 height 178
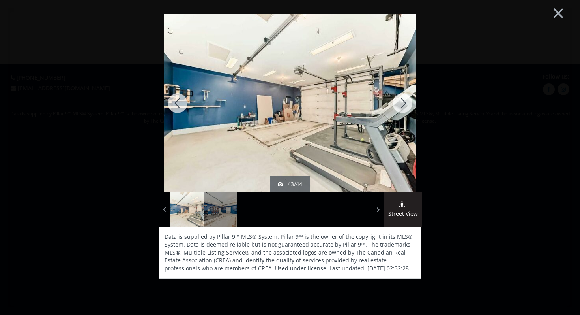
click at [398, 107] on div at bounding box center [403, 103] width 38 height 178
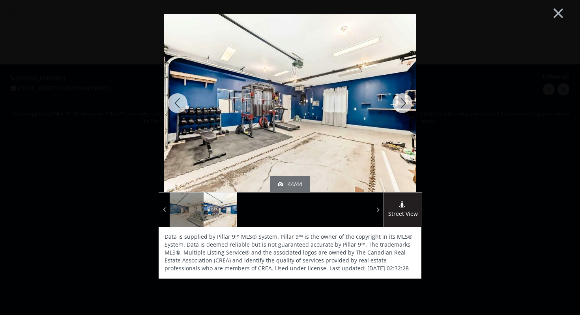
click at [398, 107] on div at bounding box center [403, 103] width 38 height 178
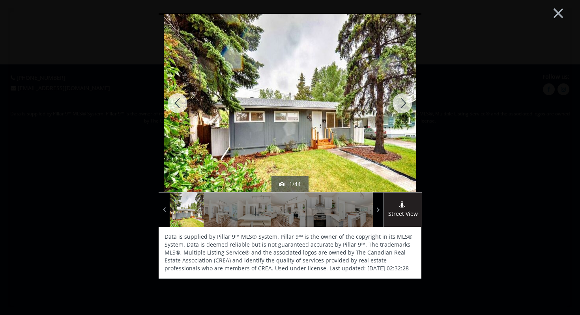
click at [398, 107] on div at bounding box center [403, 103] width 38 height 178
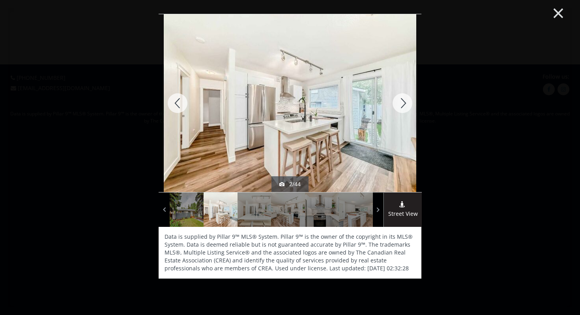
click at [565, 9] on button "×" at bounding box center [558, 12] width 43 height 32
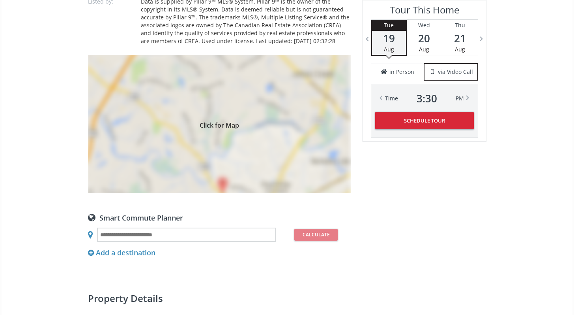
scroll to position [830, 0]
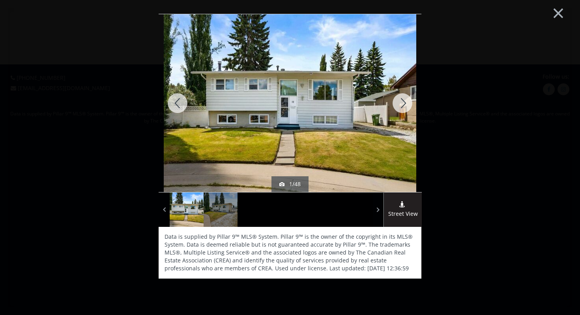
click at [401, 103] on div at bounding box center [403, 103] width 38 height 178
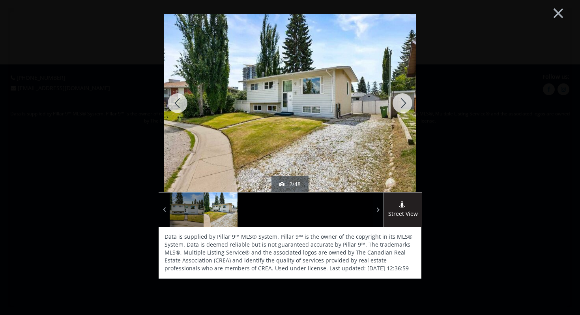
click at [401, 103] on div at bounding box center [403, 103] width 38 height 178
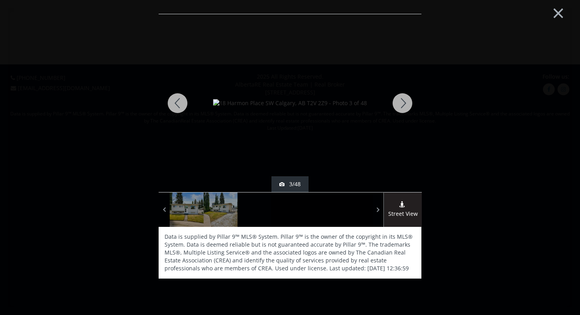
click at [401, 103] on div at bounding box center [403, 103] width 38 height 178
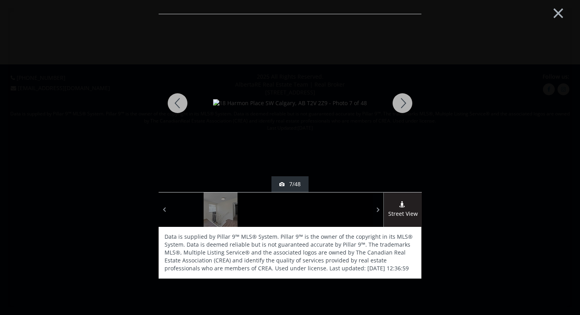
click at [401, 103] on div at bounding box center [403, 103] width 38 height 178
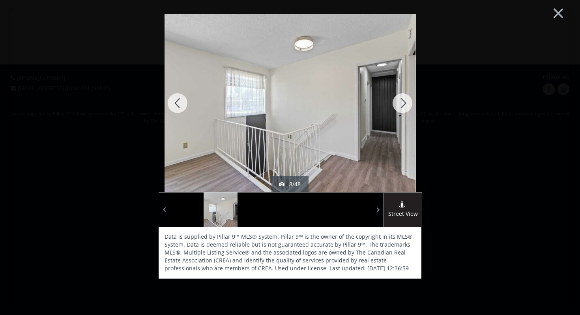
click at [401, 103] on div at bounding box center [403, 103] width 38 height 178
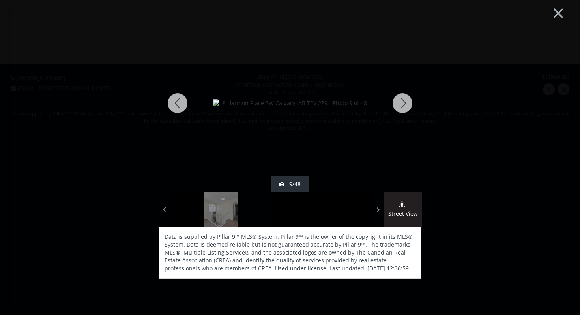
click at [401, 103] on div at bounding box center [403, 103] width 38 height 178
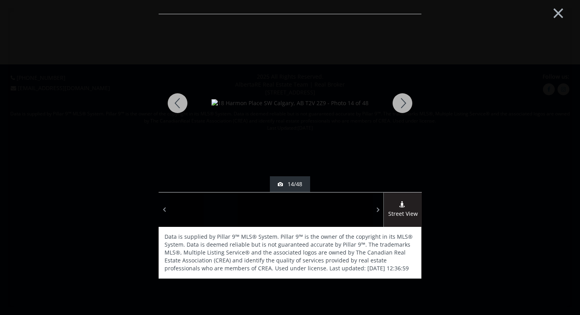
click at [401, 103] on div at bounding box center [403, 103] width 38 height 178
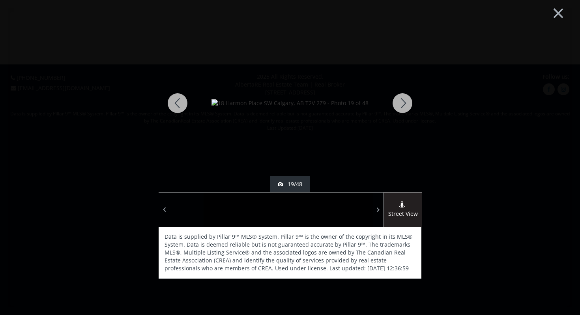
click at [401, 103] on div at bounding box center [403, 103] width 38 height 178
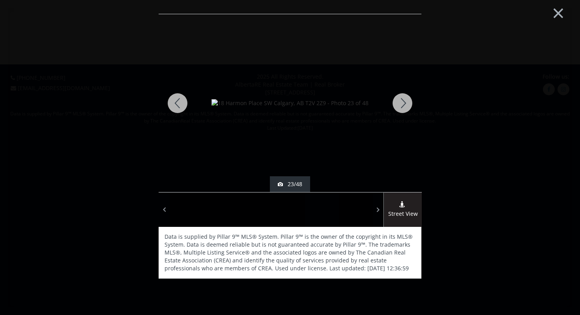
click at [401, 103] on div at bounding box center [403, 103] width 38 height 178
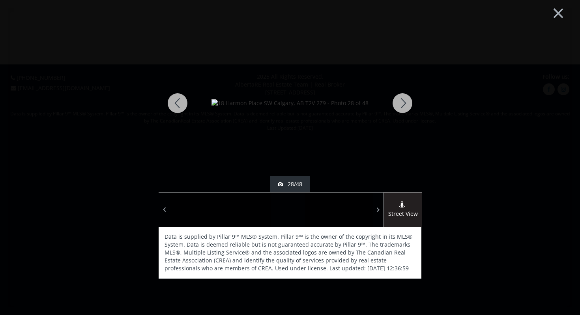
click at [401, 103] on div at bounding box center [403, 103] width 38 height 178
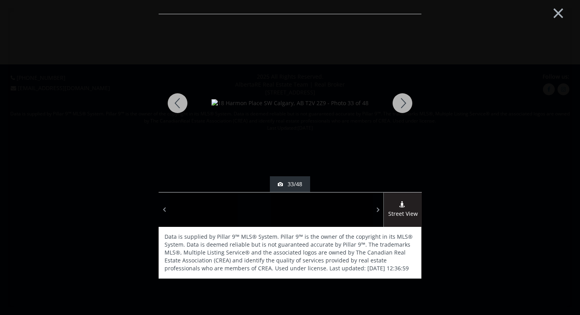
click at [401, 103] on div at bounding box center [403, 103] width 38 height 178
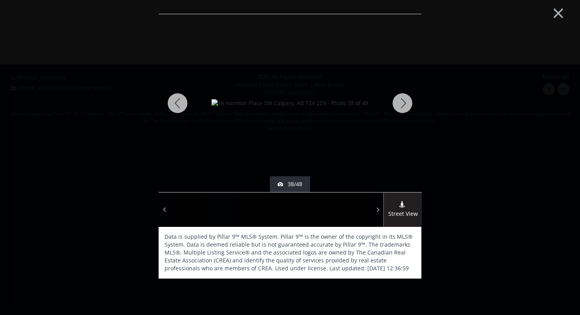
click at [401, 103] on div at bounding box center [403, 103] width 38 height 178
